Goal: Task Accomplishment & Management: Manage account settings

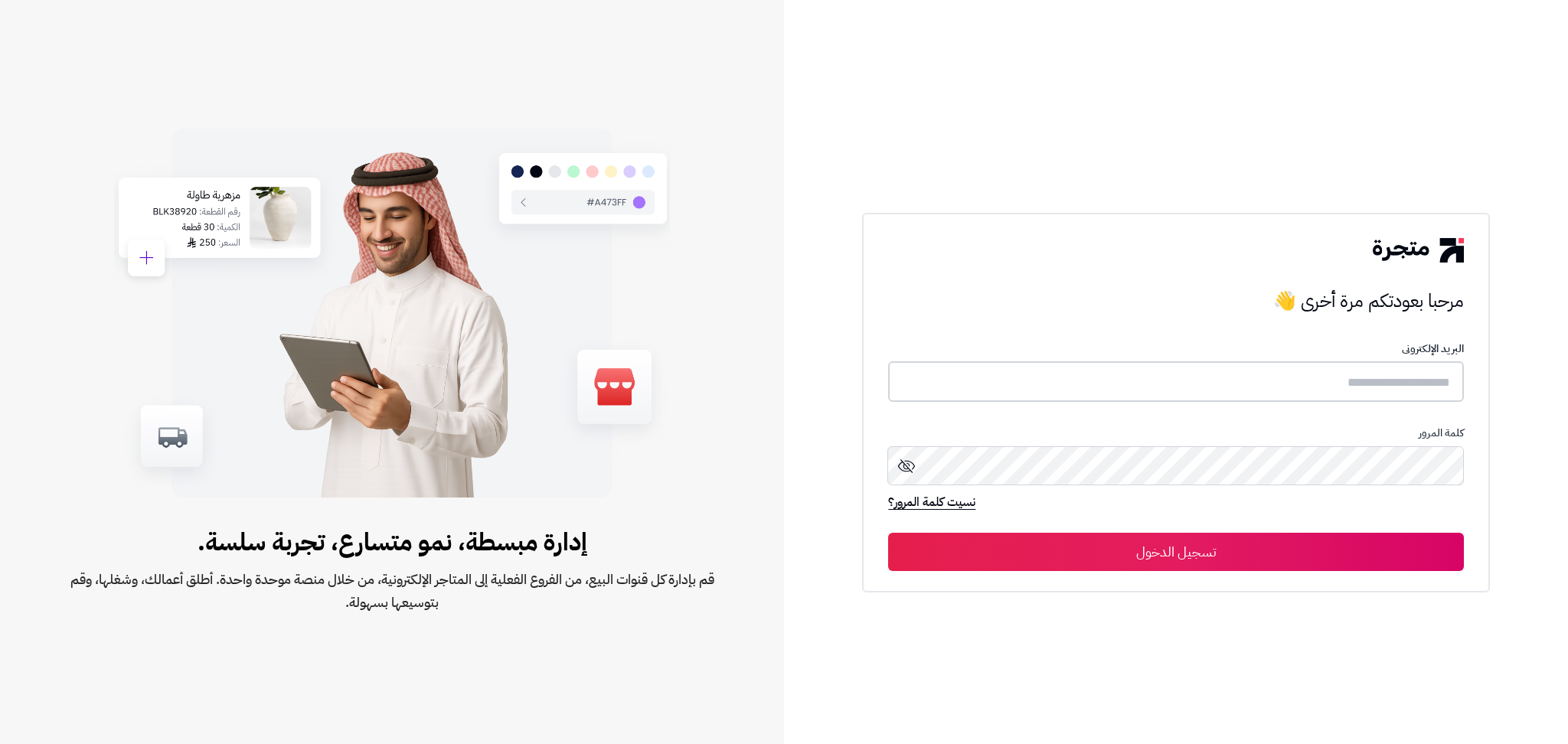
click at [1060, 402] on input "text" at bounding box center [1175, 381] width 575 height 40
type input "**********"
click at [888, 532] on button "تسجيل الدخول" at bounding box center [1175, 551] width 575 height 39
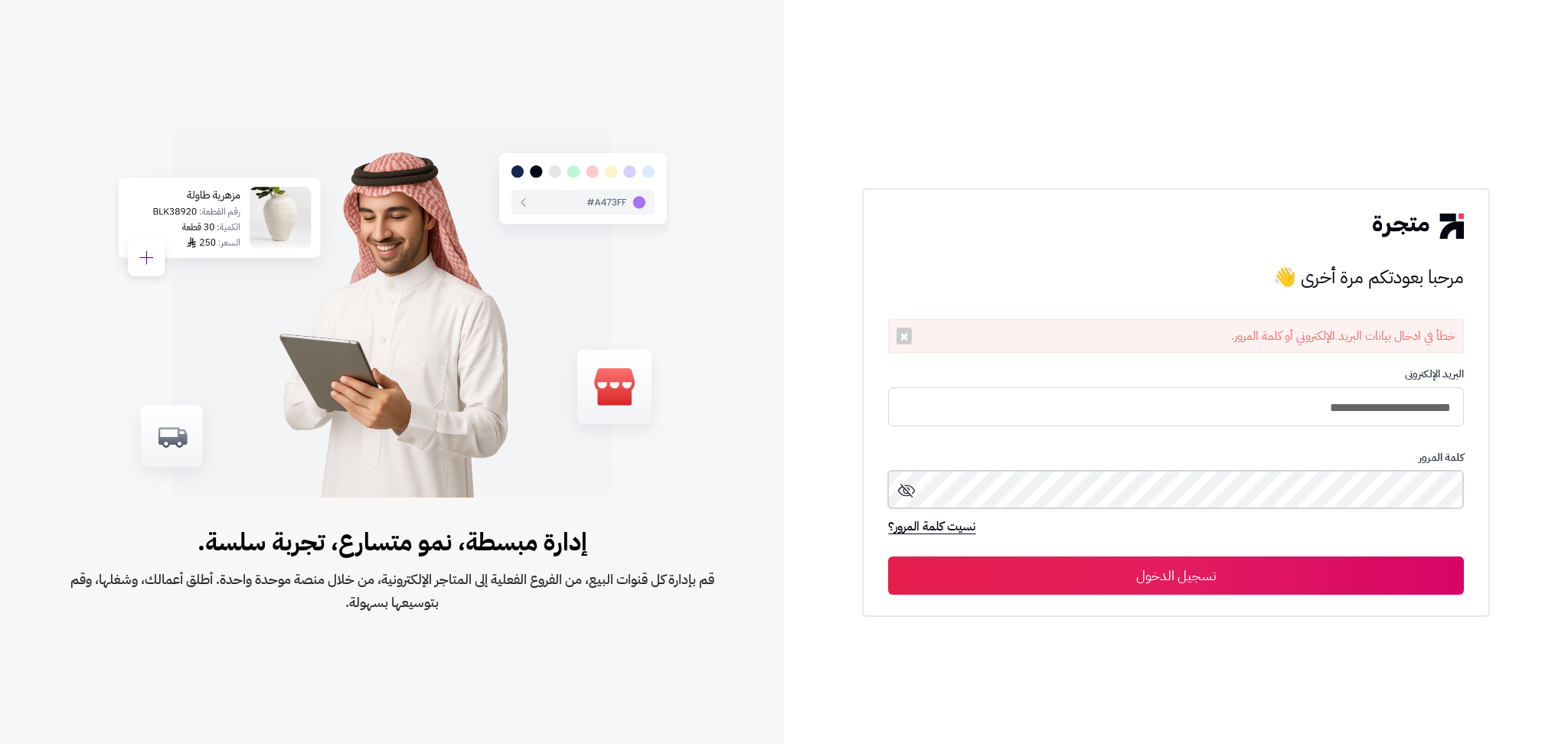
click at [888, 556] on button "تسجيل الدخول" at bounding box center [1175, 575] width 575 height 39
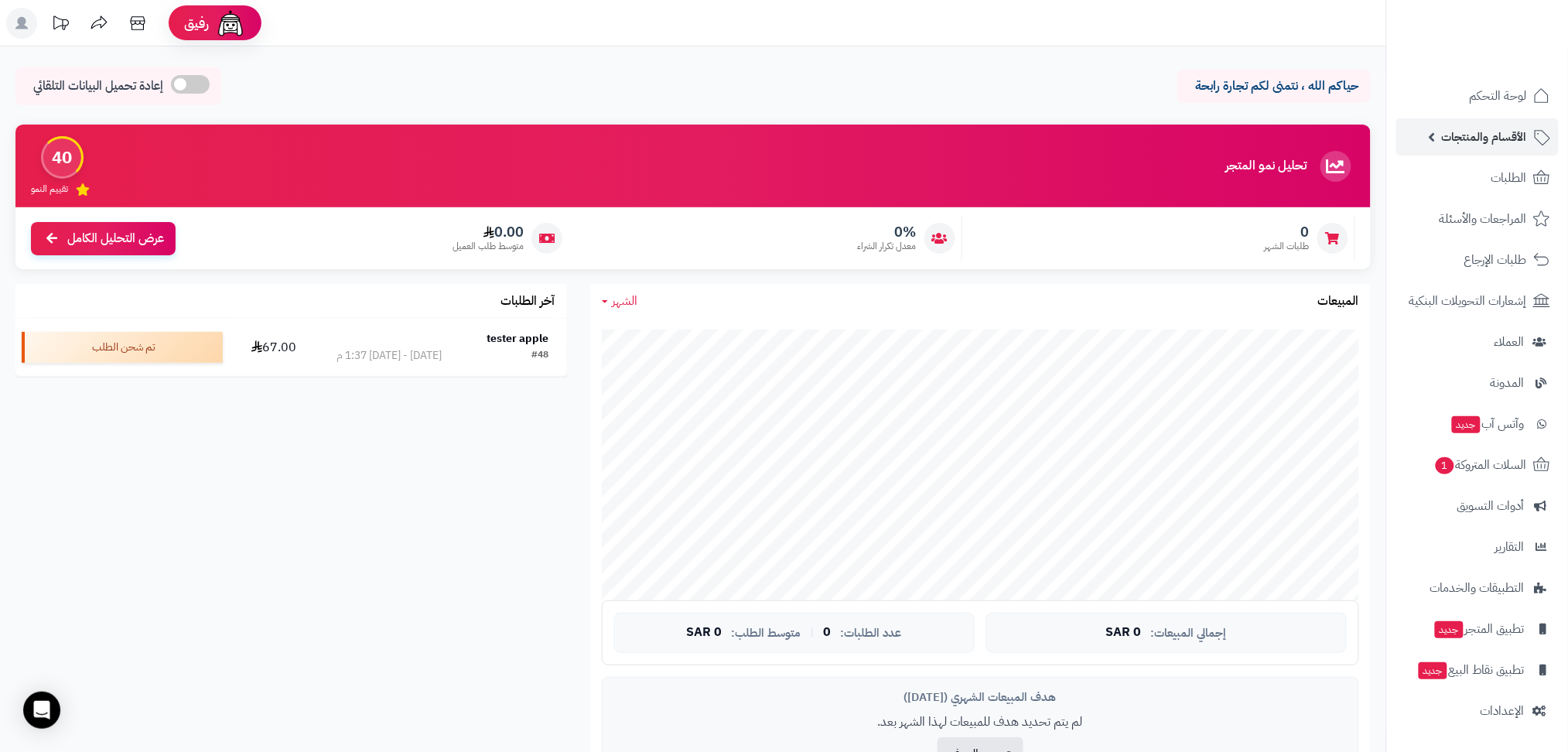
click at [1475, 128] on span "الأقسام والمنتجات" at bounding box center [1484, 137] width 85 height 22
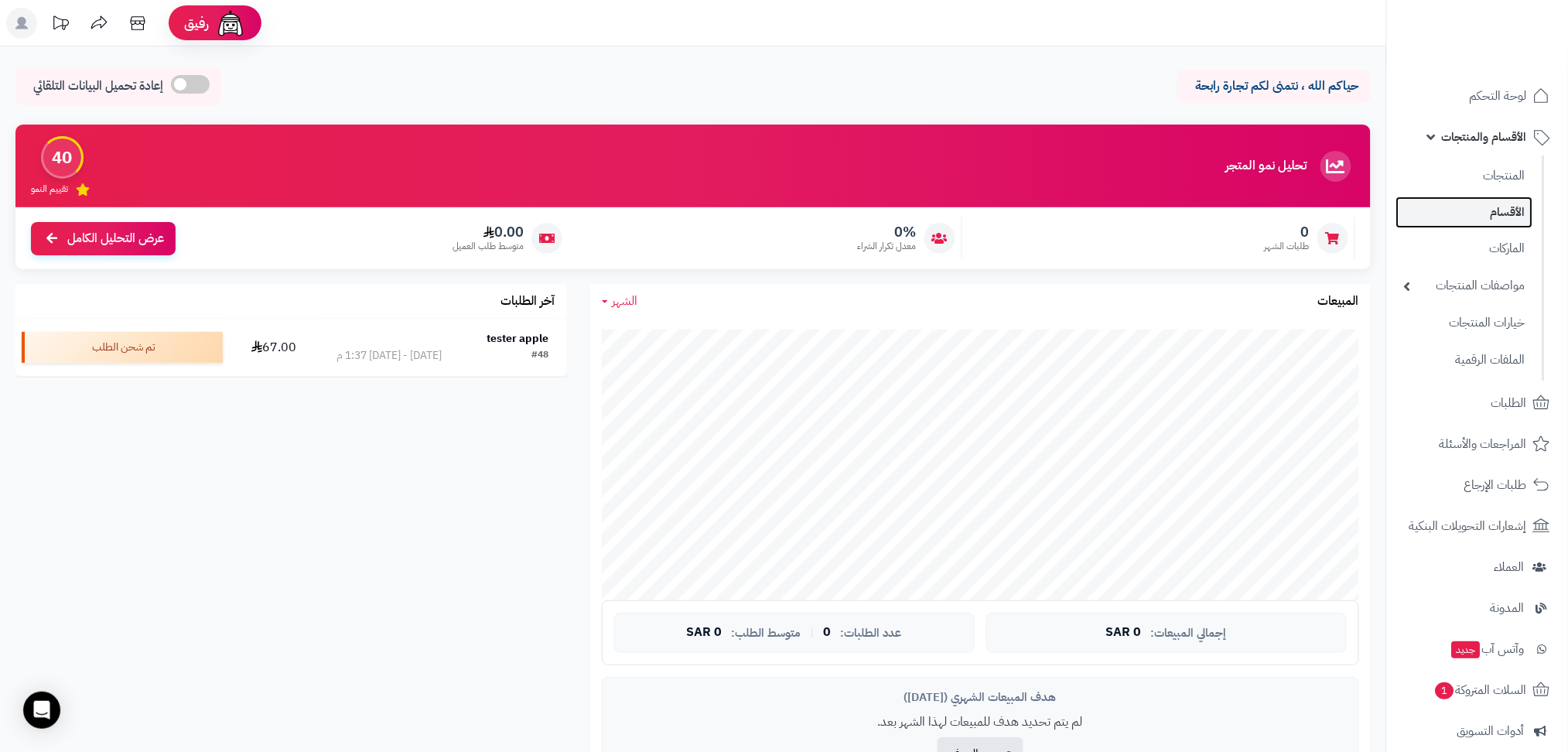
click at [1488, 213] on link "الأقسام" at bounding box center [1465, 212] width 137 height 32
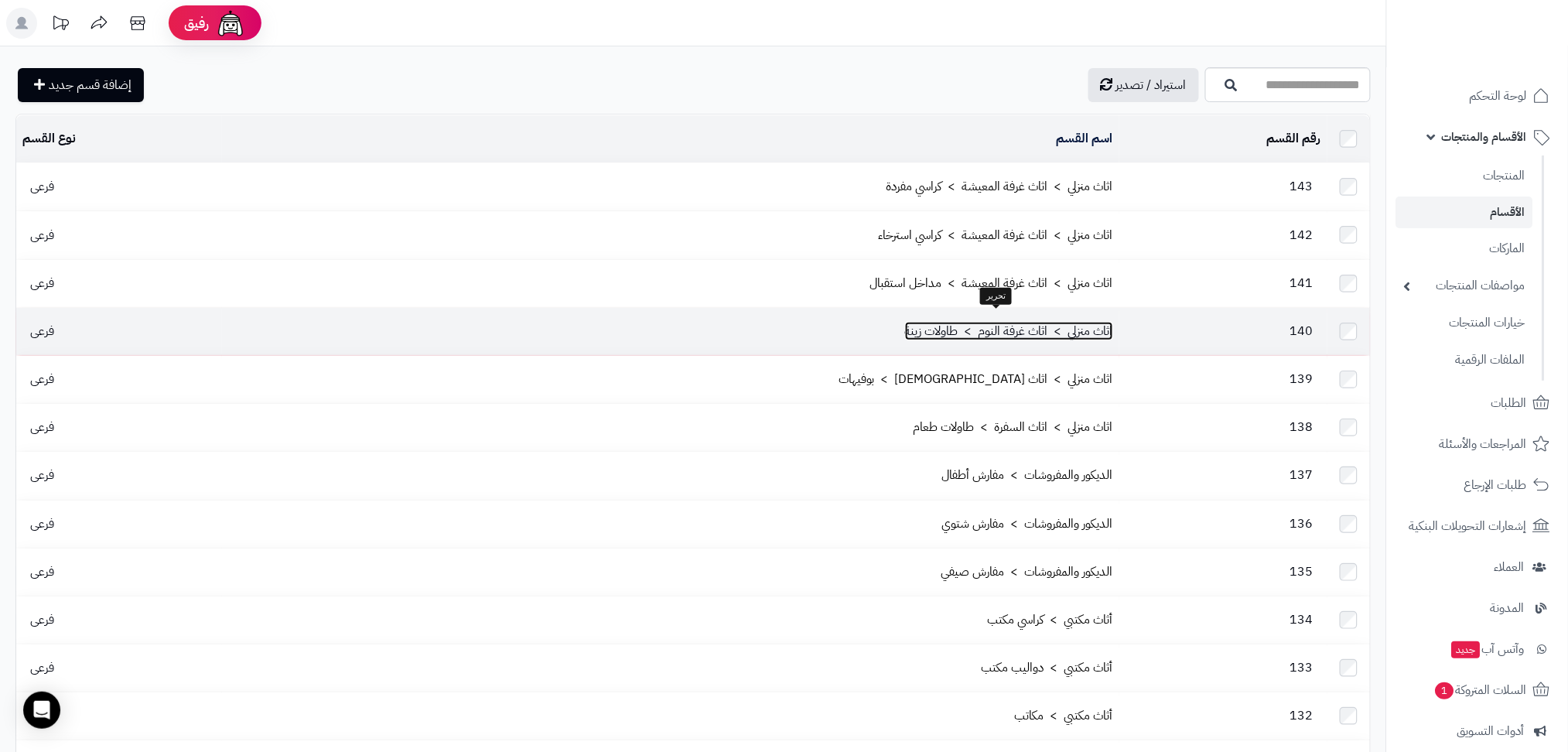
click at [922, 322] on link "اثاث منزلي > اثاث غرفة النوم > طاولات زينة" at bounding box center [1009, 331] width 208 height 18
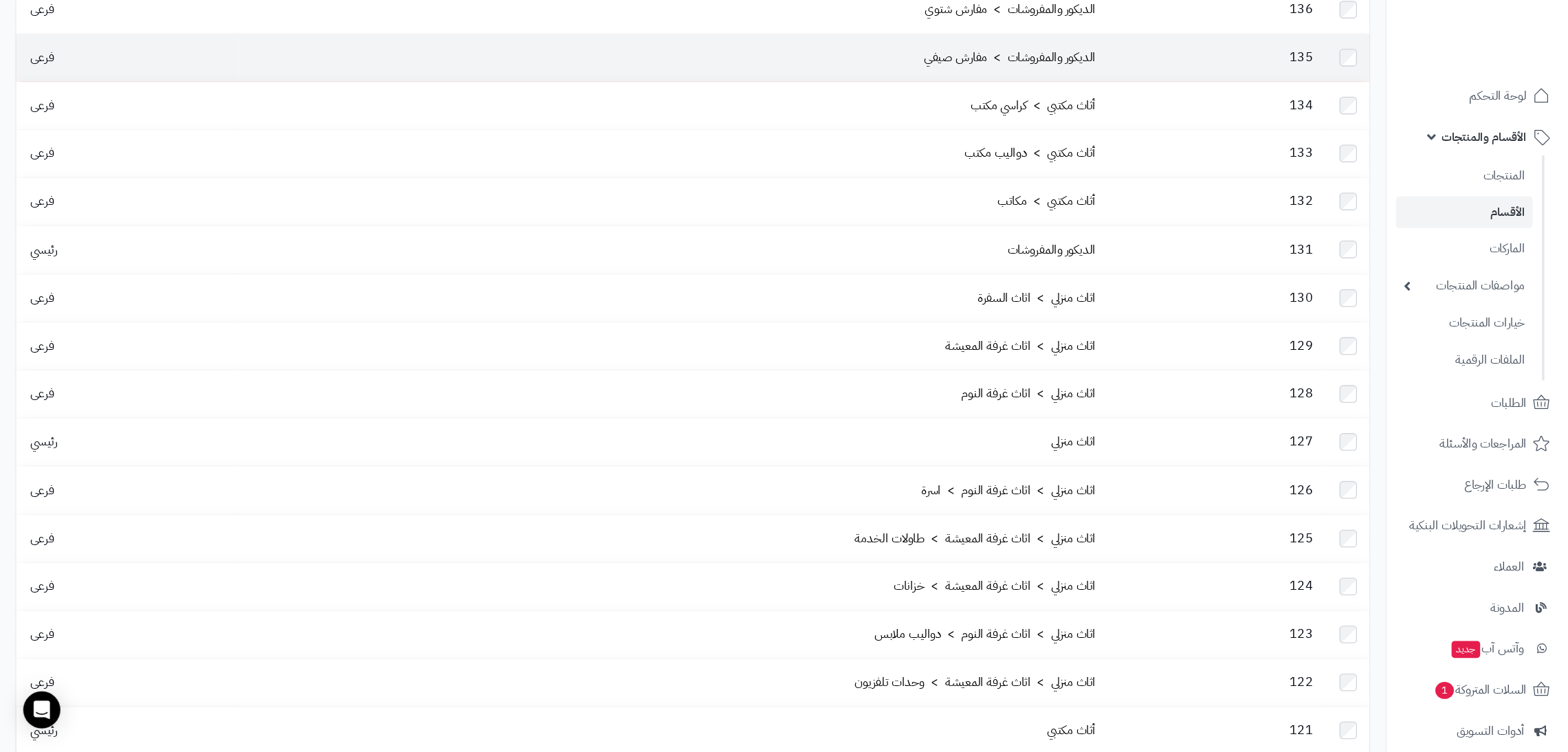
scroll to position [457, 0]
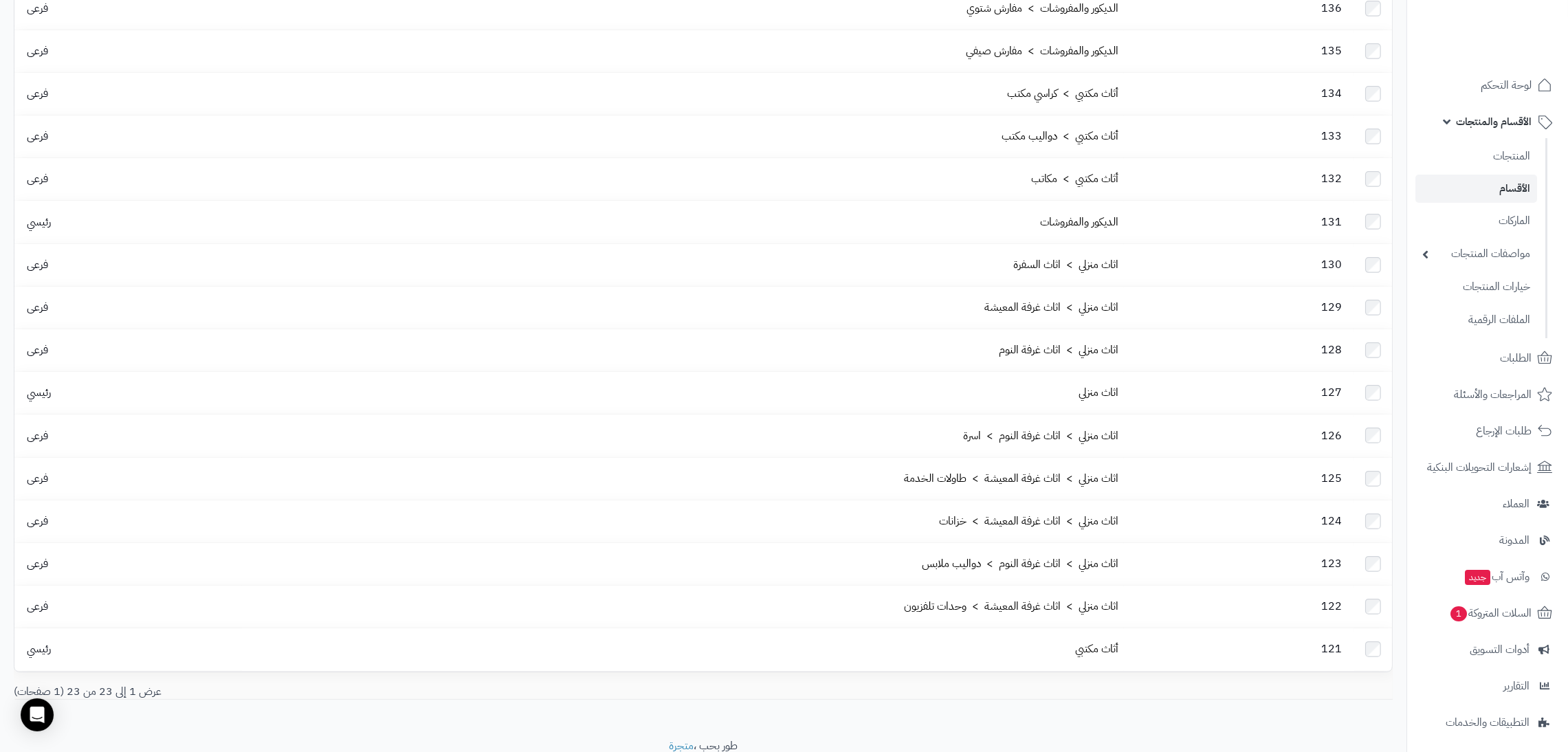
drag, startPoint x: 1157, startPoint y: 15, endPoint x: 1173, endPoint y: 635, distance: 620.2
click at [1173, 668] on div "عرض 1 إلى 23 من 23 (1 صفحات)" at bounding box center [703, 691] width 1400 height 16
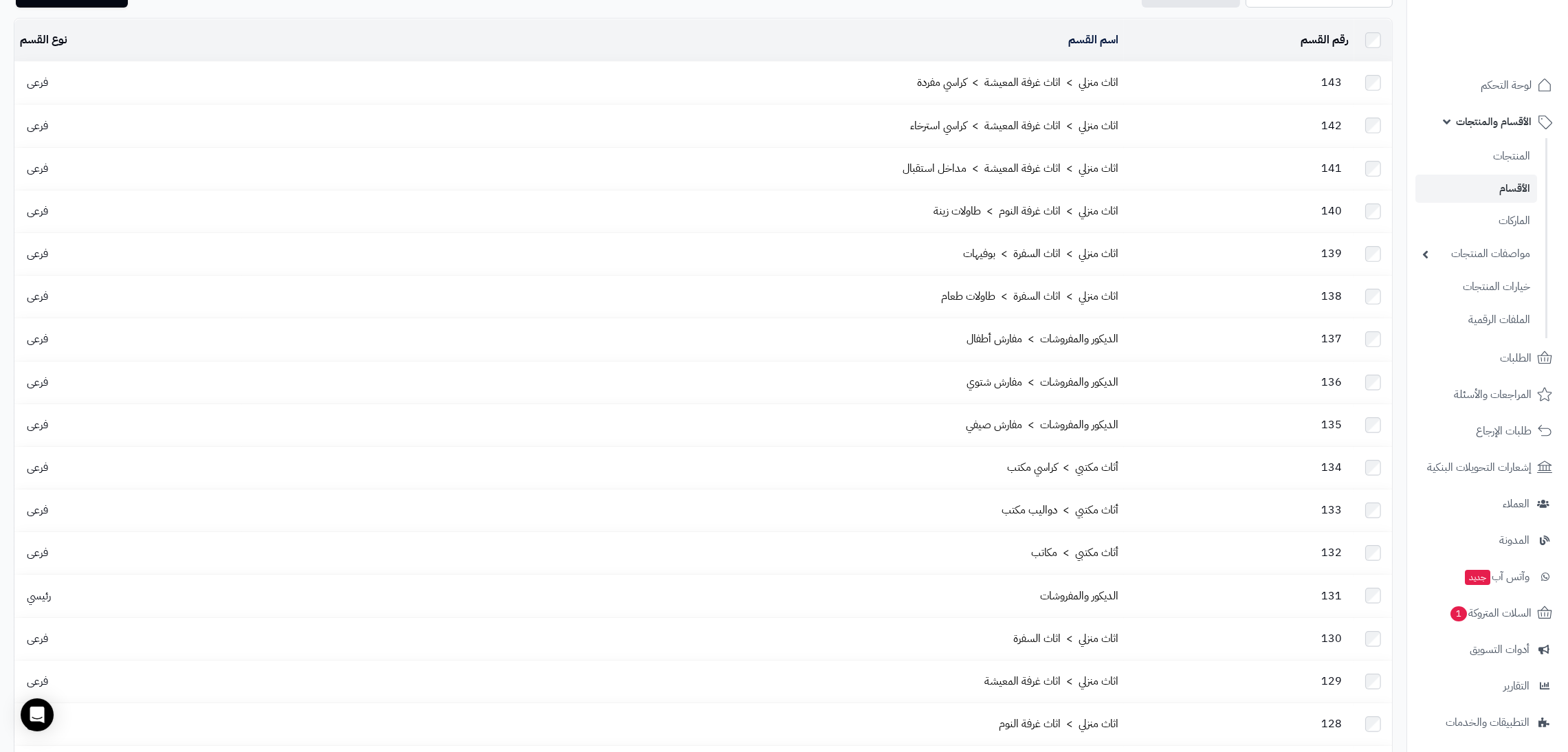
scroll to position [84, 0]
